Goal: Download file/media

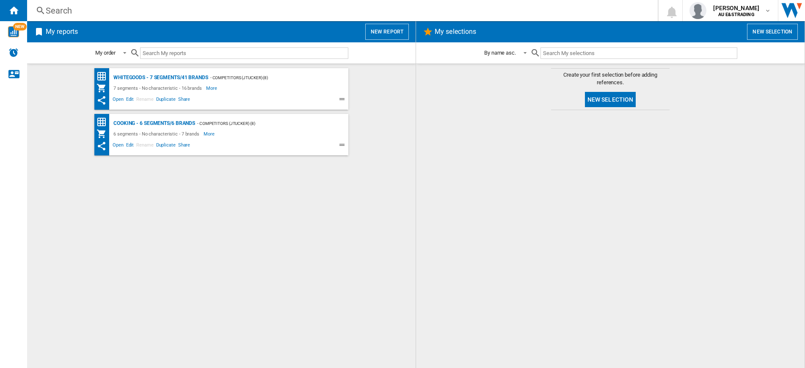
drag, startPoint x: 116, startPoint y: 99, endPoint x: 244, endPoint y: 151, distance: 138.6
click at [293, 182] on div "WHITEGOODS - 7 segments/41 brands - Competitors (jtucker) (8) 7 segments - No c…" at bounding box center [222, 216] width 372 height 296
click at [116, 100] on span "Open" at bounding box center [118, 100] width 14 height 10
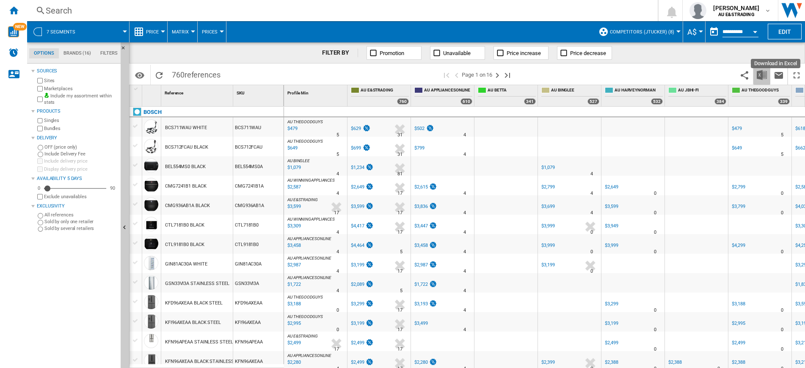
click at [762, 76] on img "Download in Excel" at bounding box center [762, 75] width 10 height 10
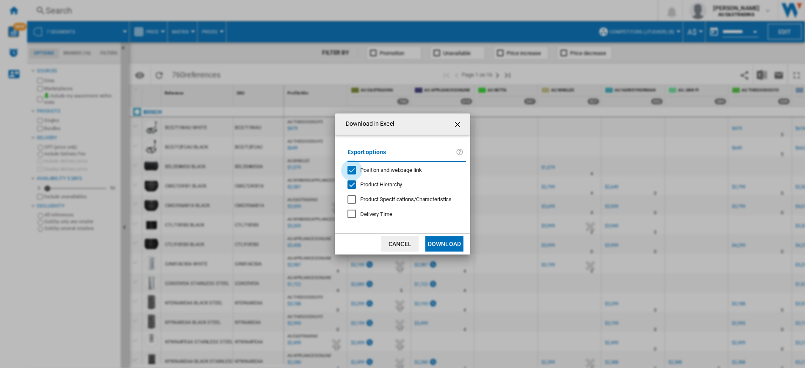
click at [351, 171] on div "Position and webpage link" at bounding box center [352, 170] width 8 height 8
click at [436, 241] on button "Download" at bounding box center [445, 243] width 38 height 15
